Goal: Information Seeking & Learning: Learn about a topic

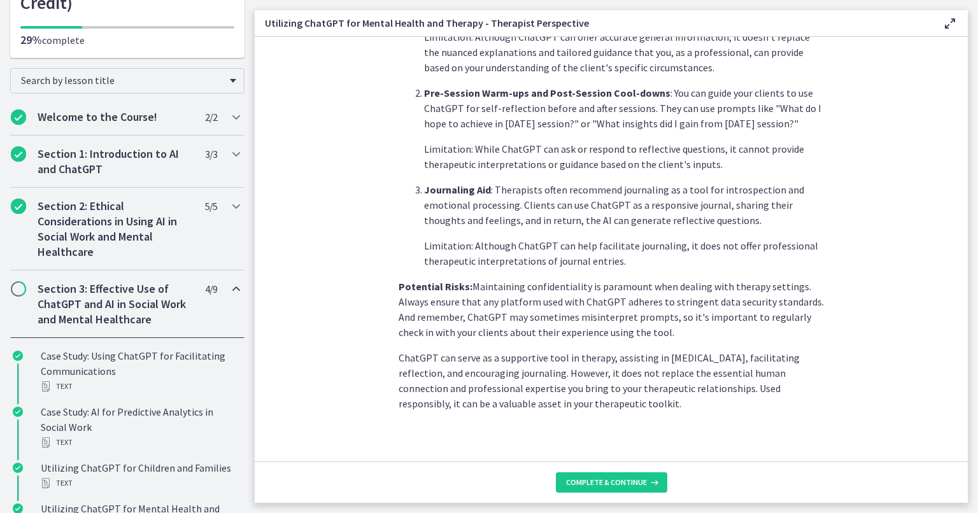
scroll to position [461, 0]
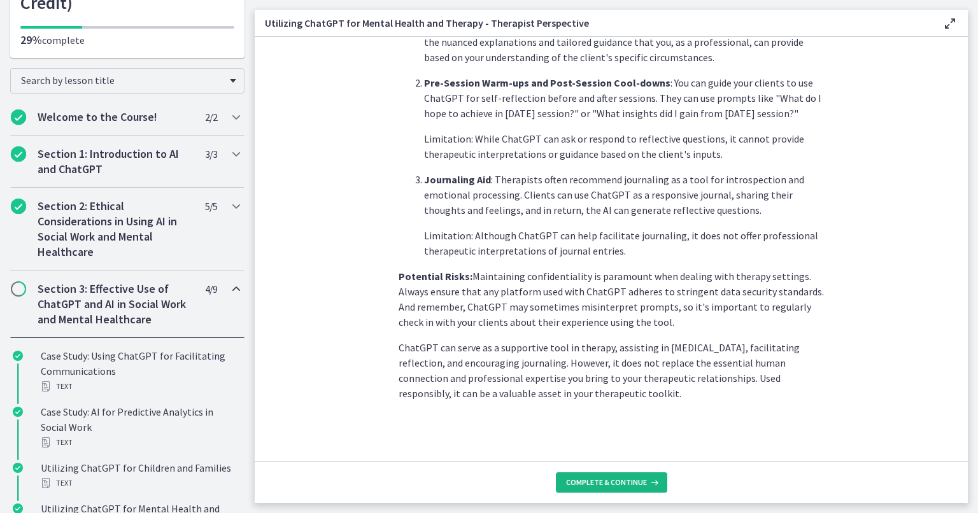
click at [622, 478] on span "Complete & continue" at bounding box center [606, 483] width 81 height 10
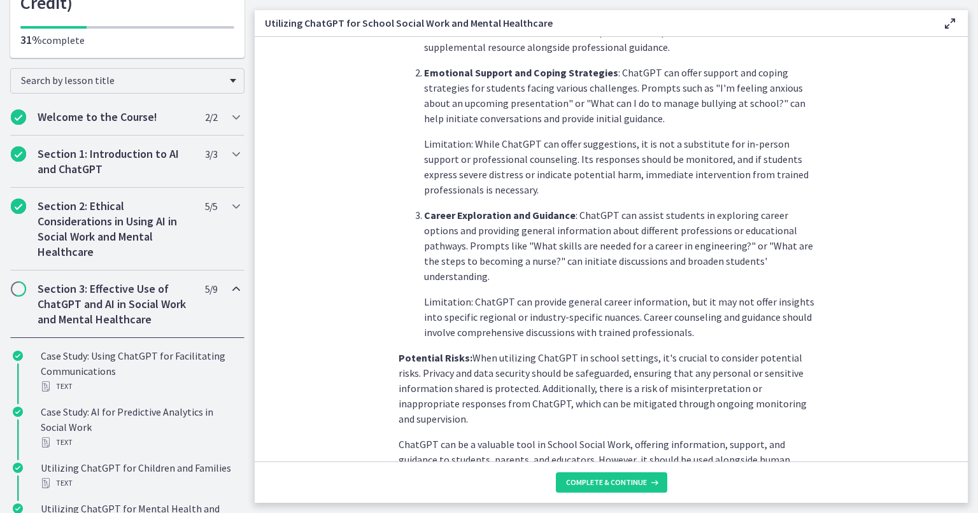
scroll to position [522, 0]
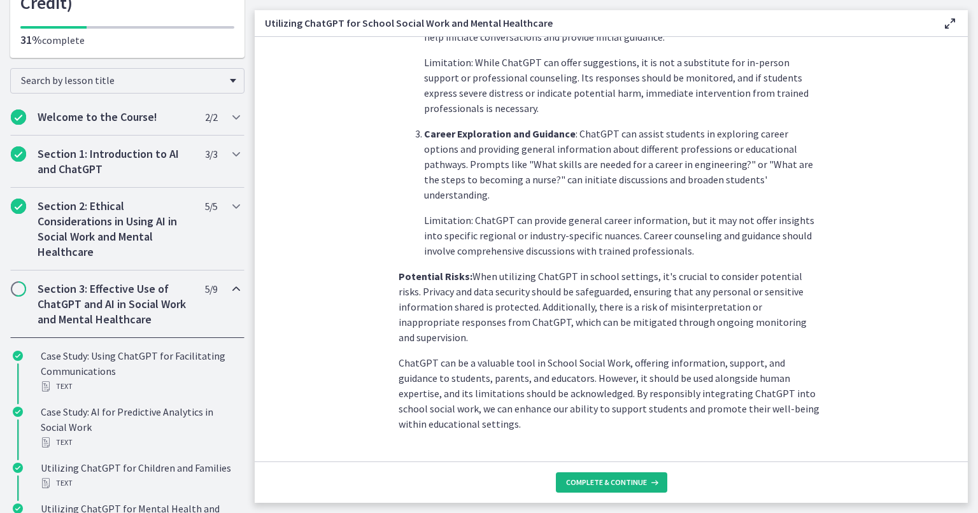
click at [625, 478] on span "Complete & continue" at bounding box center [606, 483] width 81 height 10
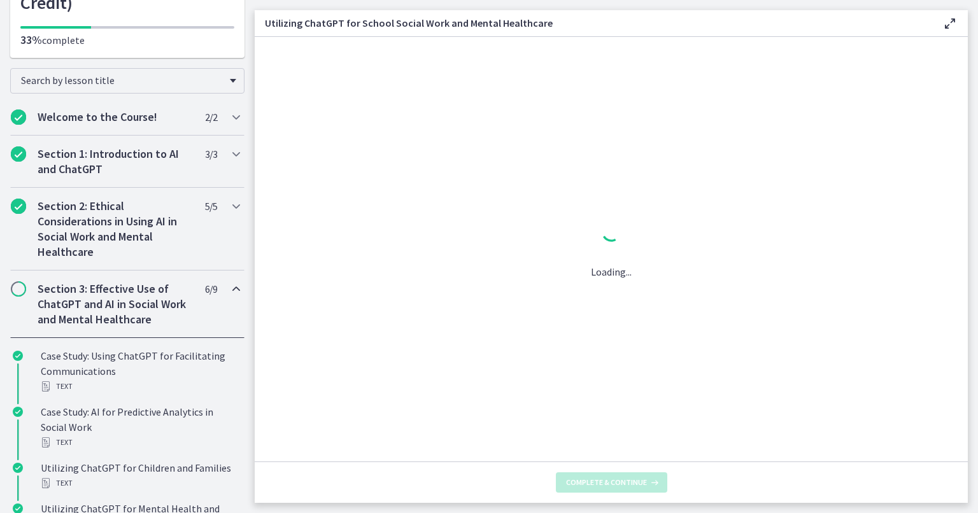
scroll to position [0, 0]
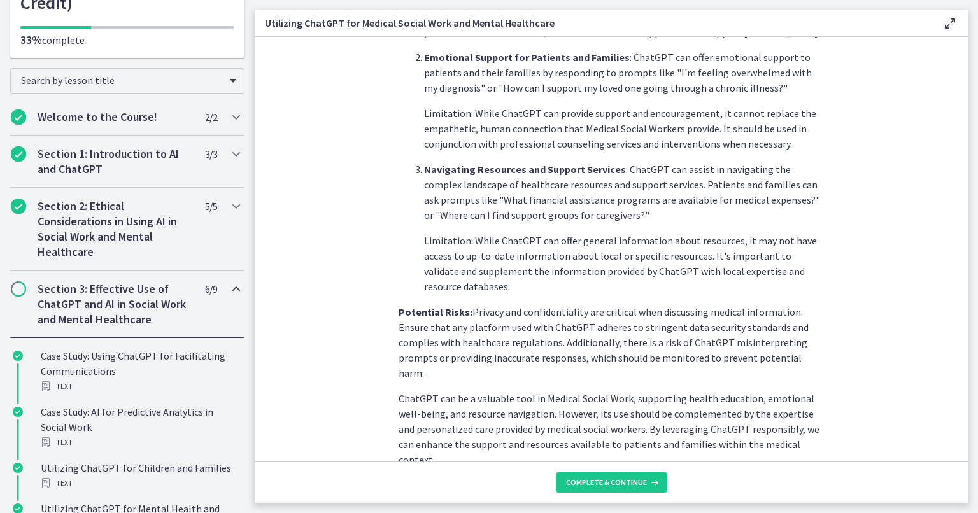
scroll to position [476, 0]
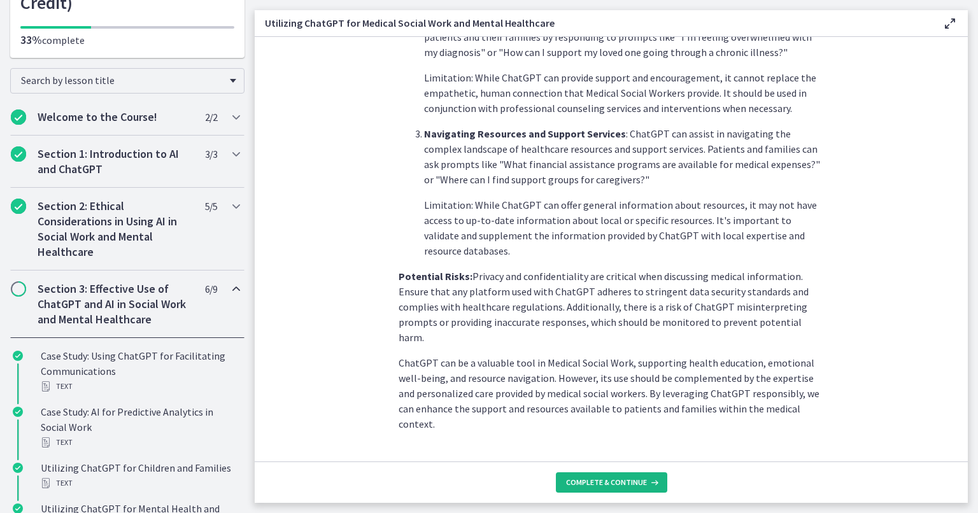
click at [619, 480] on span "Complete & continue" at bounding box center [606, 483] width 81 height 10
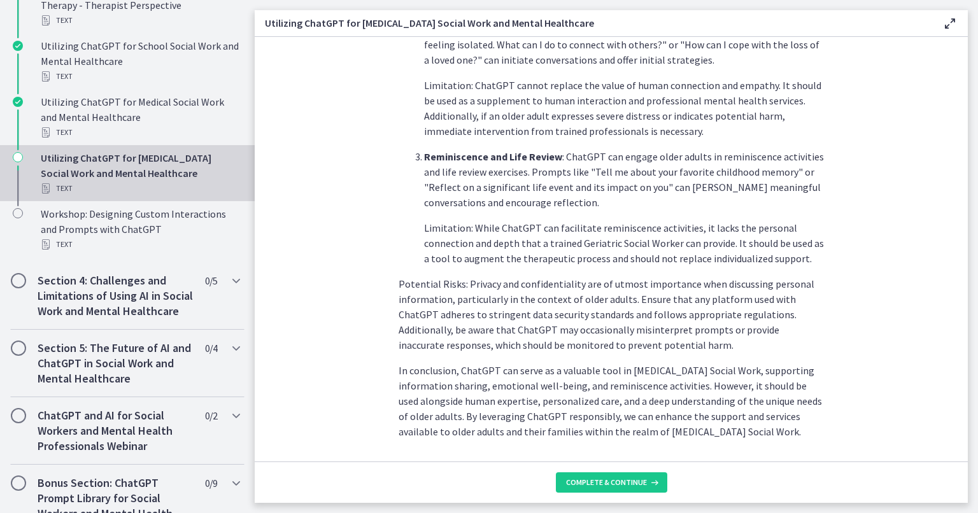
scroll to position [538, 0]
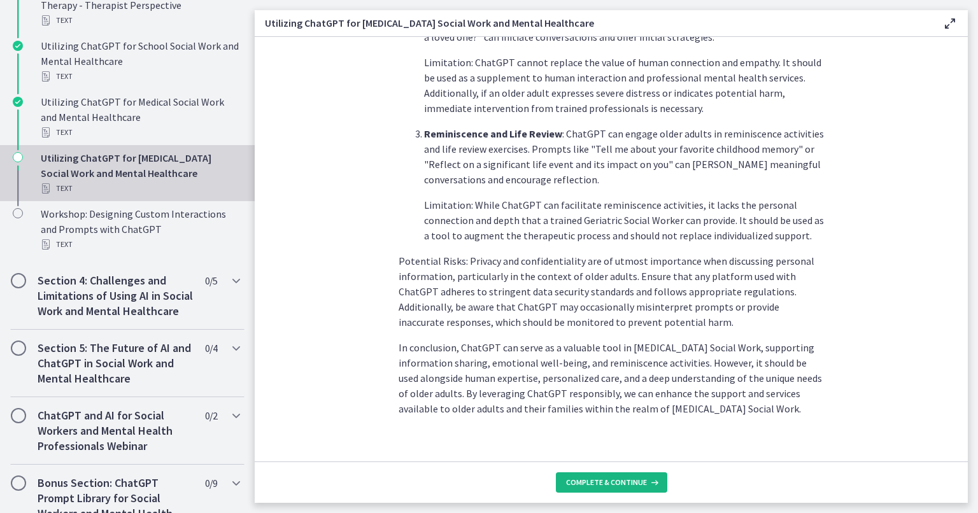
click at [639, 487] on span "Complete & continue" at bounding box center [606, 483] width 81 height 10
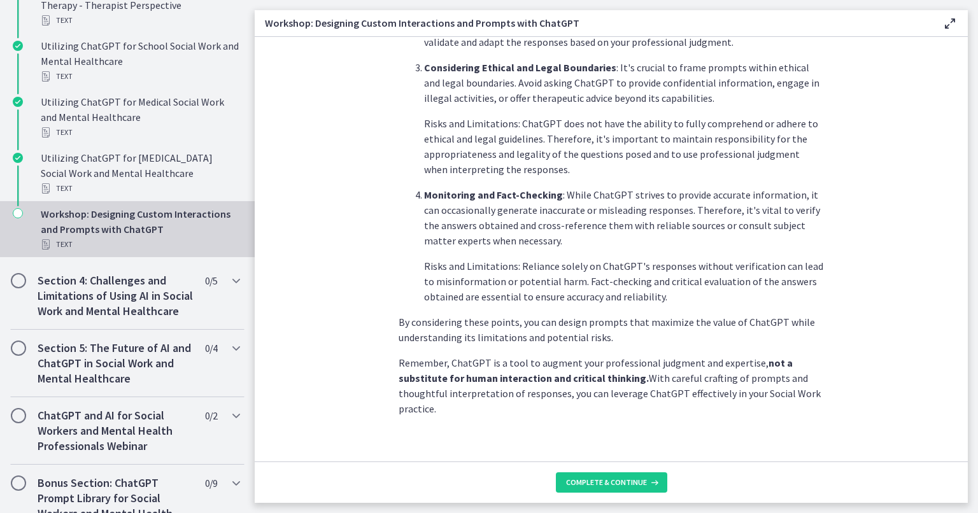
scroll to position [645, 0]
click at [606, 487] on span "Complete & continue" at bounding box center [606, 483] width 81 height 10
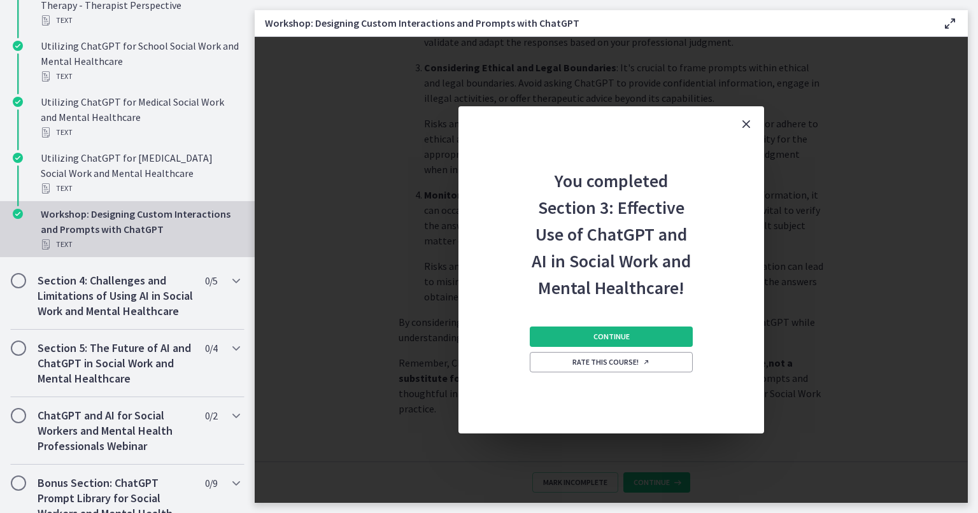
click at [642, 342] on button "Continue" at bounding box center [611, 337] width 163 height 20
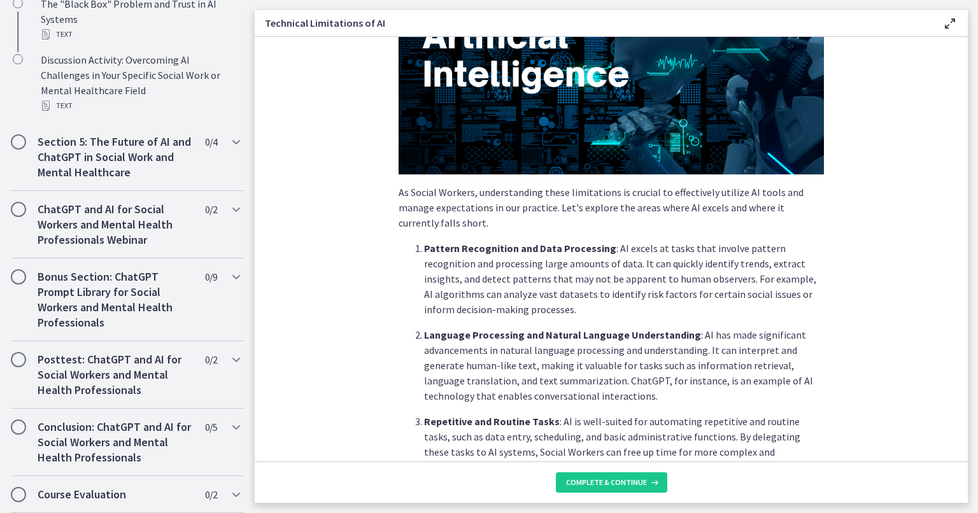
scroll to position [218, 0]
